Goal: Task Accomplishment & Management: Use online tool/utility

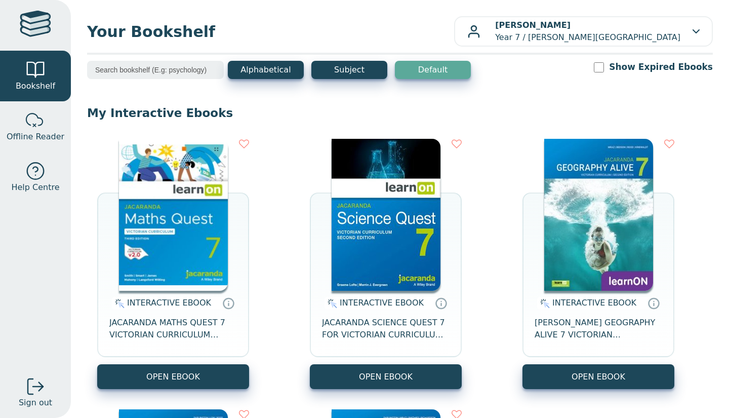
click at [180, 211] on img at bounding box center [173, 215] width 109 height 152
